Goal: Check status

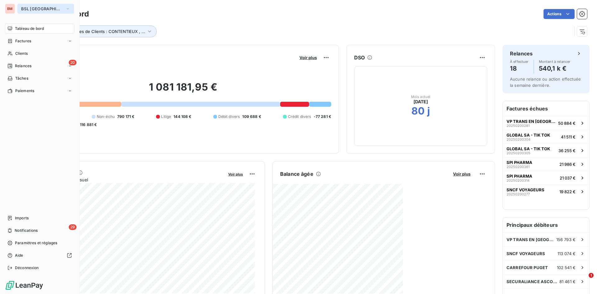
click at [30, 9] on span "BSL [GEOGRAPHIC_DATA]" at bounding box center [42, 8] width 42 height 5
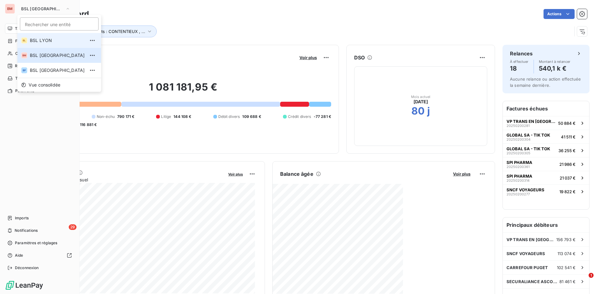
click at [38, 40] on span "BSL LYON" at bounding box center [57, 40] width 55 height 6
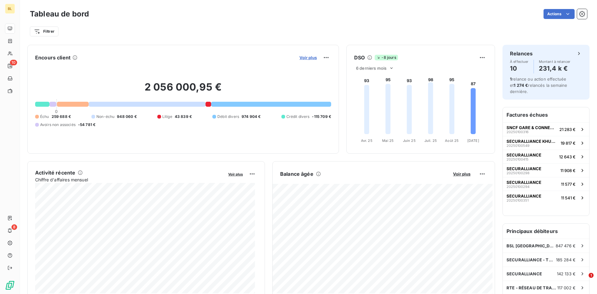
click at [306, 57] on span "Voir plus" at bounding box center [307, 57] width 17 height 5
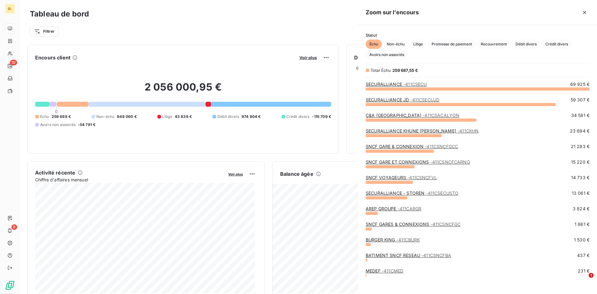
scroll to position [200, 234]
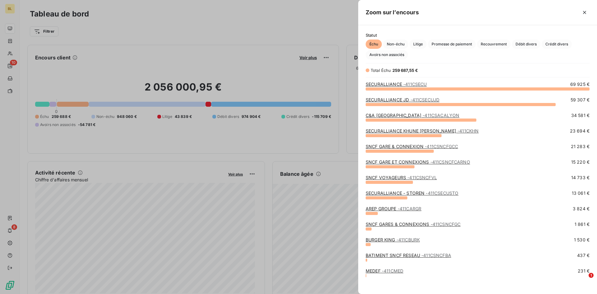
drag, startPoint x: 307, startPoint y: 36, endPoint x: 314, endPoint y: 40, distance: 7.4
click at [307, 36] on div at bounding box center [298, 147] width 597 height 294
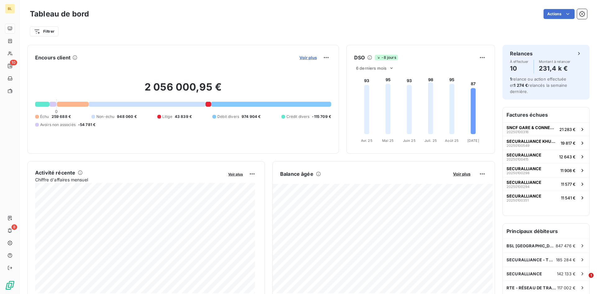
click at [310, 58] on span "Voir plus" at bounding box center [307, 57] width 17 height 5
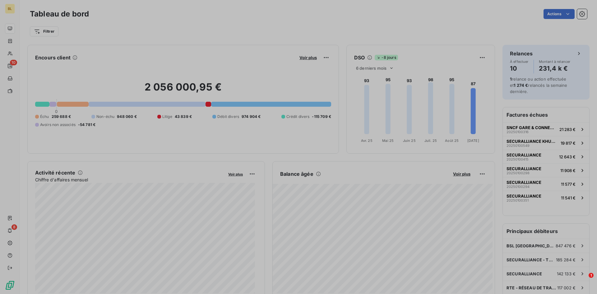
scroll to position [289, 234]
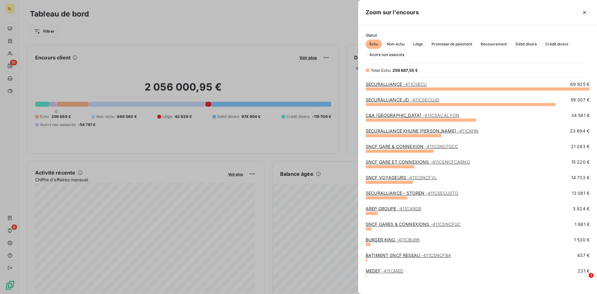
click at [298, 41] on div at bounding box center [298, 147] width 597 height 294
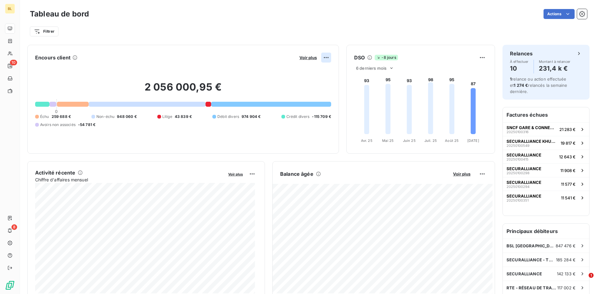
click at [322, 57] on html "BL 10 8 Tableau de bord Actions Filtrer Encours client Voir plus 2 056 000,95 €…" at bounding box center [298, 147] width 597 height 294
click at [338, 34] on html "BL 10 8 Tableau de bord Actions Filtrer Encours client Voir plus Exporter 2 056…" at bounding box center [298, 147] width 597 height 294
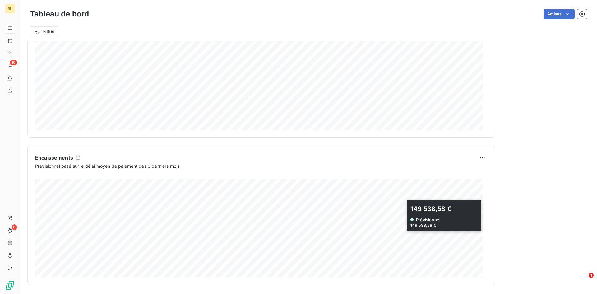
scroll to position [312, 0]
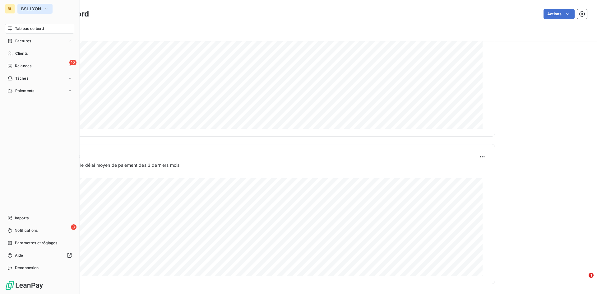
click at [36, 7] on span "BSL LYON" at bounding box center [31, 8] width 20 height 5
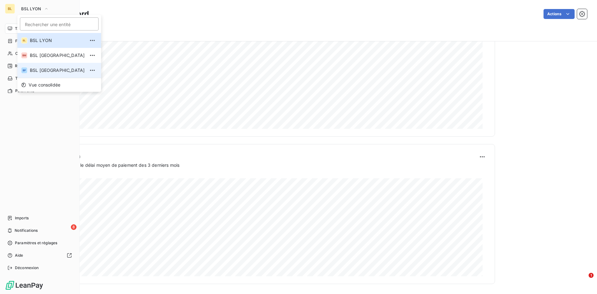
click at [34, 68] on li "BP BSL [GEOGRAPHIC_DATA]" at bounding box center [59, 70] width 84 height 15
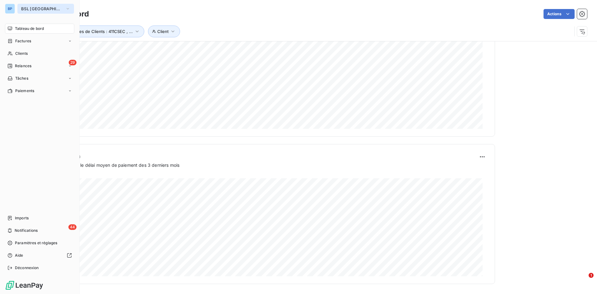
click at [33, 8] on span "BSL [GEOGRAPHIC_DATA]" at bounding box center [42, 8] width 42 height 5
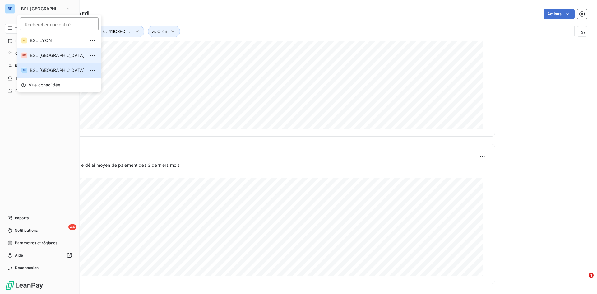
click at [27, 52] on li "BM BSL [GEOGRAPHIC_DATA]" at bounding box center [59, 55] width 84 height 15
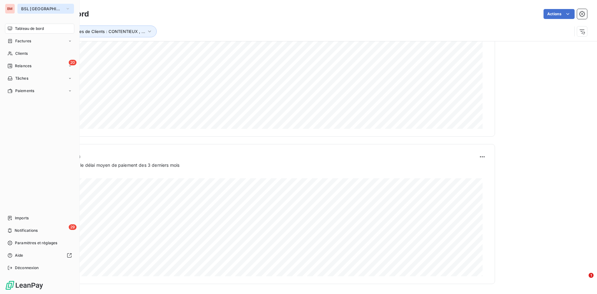
click at [33, 9] on span "BSL [GEOGRAPHIC_DATA]" at bounding box center [42, 8] width 42 height 5
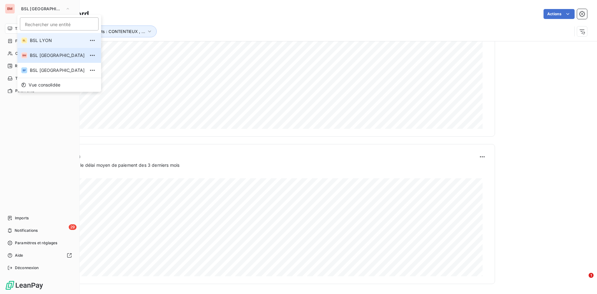
click at [36, 41] on span "BSL LYON" at bounding box center [57, 40] width 55 height 6
